Goal: Navigation & Orientation: Find specific page/section

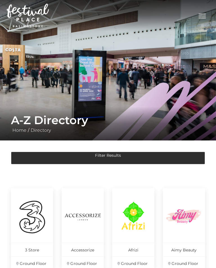
click at [34, 90] on img at bounding box center [108, 70] width 216 height 140
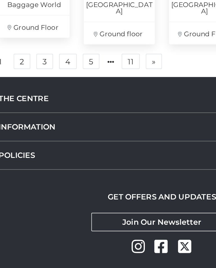
scroll to position [424, 0]
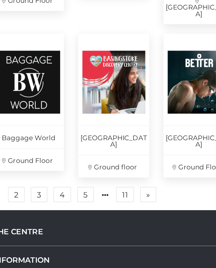
click at [47, 124] on link "4" at bounding box center [52, 128] width 10 height 9
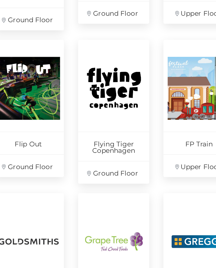
scroll to position [346, 0]
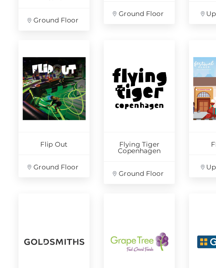
click at [34, 57] on img at bounding box center [31, 52] width 37 height 37
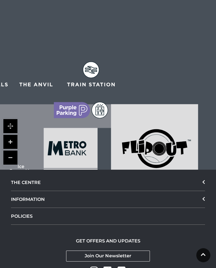
scroll to position [894, 0]
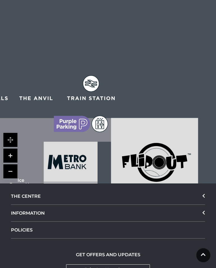
click at [19, 188] on div "THE CENTRE" at bounding box center [108, 196] width 194 height 17
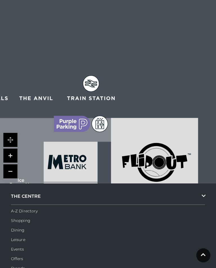
click at [18, 218] on link "Shopping" at bounding box center [20, 220] width 19 height 5
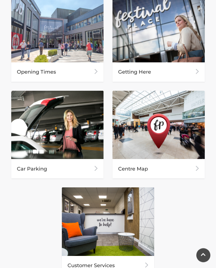
scroll to position [311, 0]
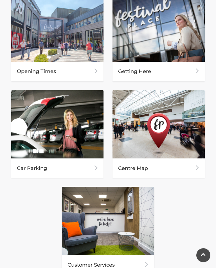
click at [151, 167] on div "Centre Map" at bounding box center [158, 168] width 92 height 19
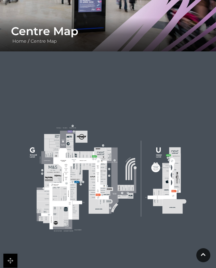
scroll to position [89, 0]
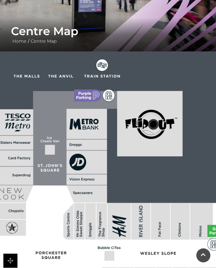
click at [6, 23] on div "Centre Map Home / Centre Map" at bounding box center [108, 35] width 216 height 34
